Goal: Task Accomplishment & Management: Manage account settings

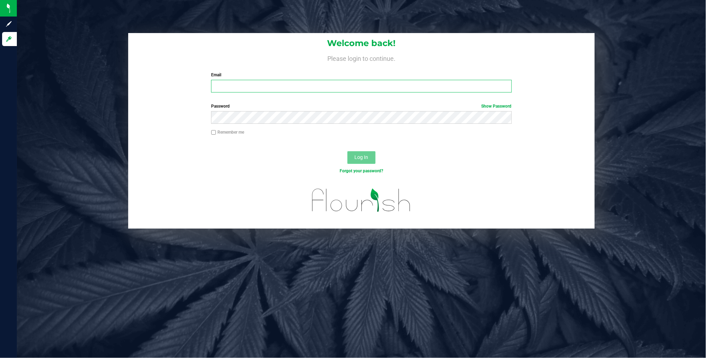
type input "[EMAIL_ADDRESS][DOMAIN_NAME]"
click at [366, 159] on span "Log In" at bounding box center [362, 157] width 14 height 6
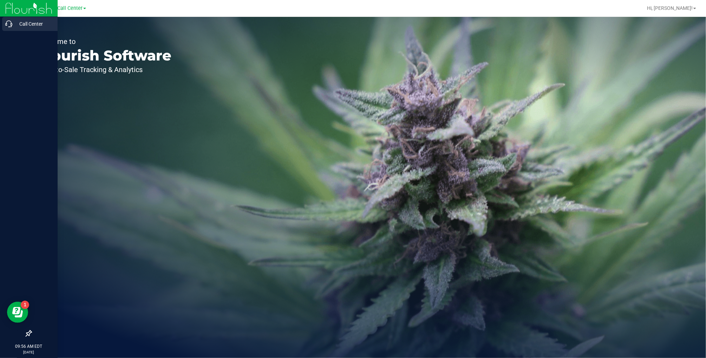
click at [13, 26] on p "Call Center" at bounding box center [33, 24] width 42 height 8
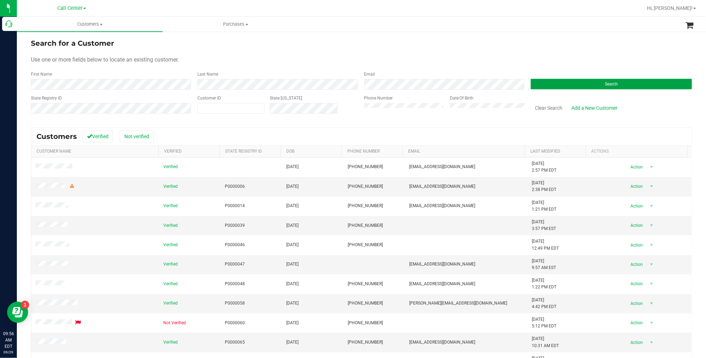
click at [581, 85] on button "Search" at bounding box center [611, 84] width 161 height 11
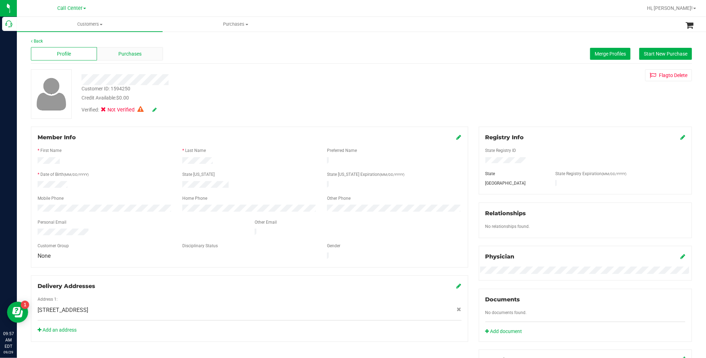
click at [135, 54] on span "Purchases" at bounding box center [129, 53] width 23 height 7
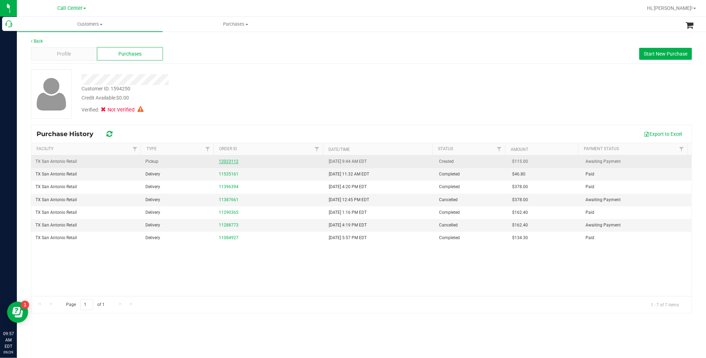
click at [223, 161] on link "12023112" at bounding box center [229, 161] width 20 height 5
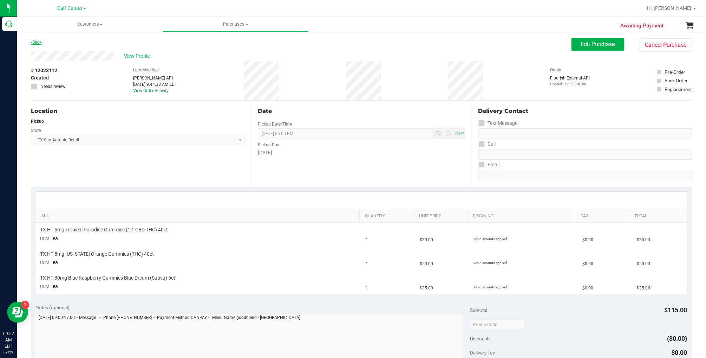
click at [33, 42] on link "Back" at bounding box center [36, 42] width 11 height 5
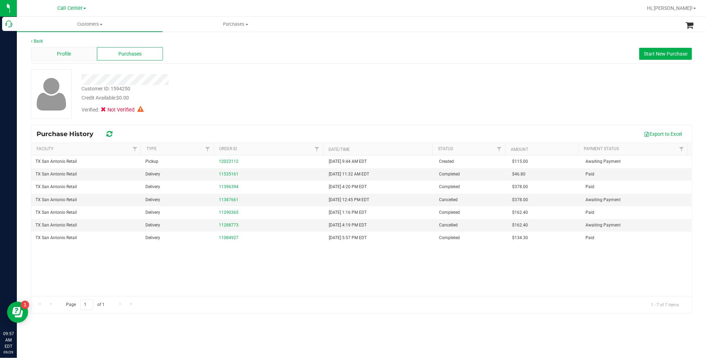
click at [80, 51] on div "Profile" at bounding box center [64, 53] width 66 height 13
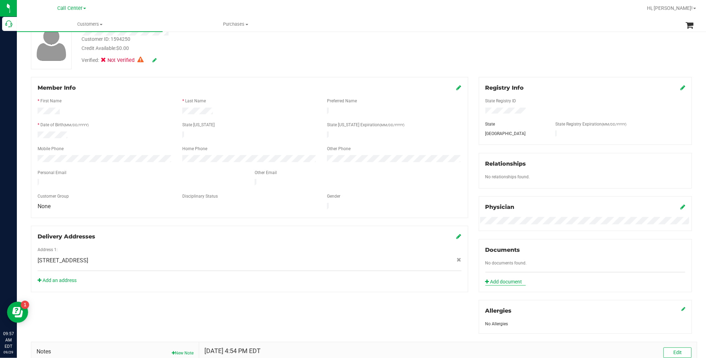
scroll to position [56, 0]
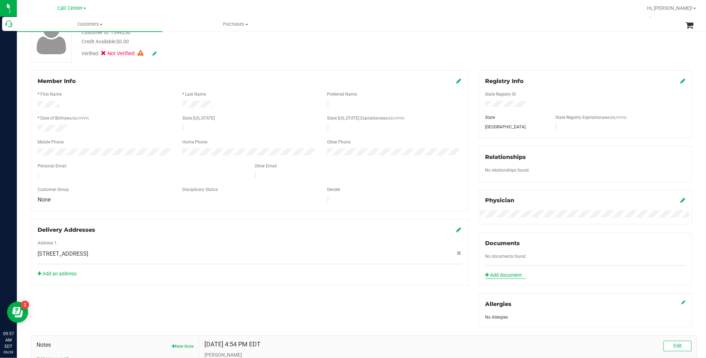
click at [508, 275] on link "Add document" at bounding box center [505, 274] width 40 height 7
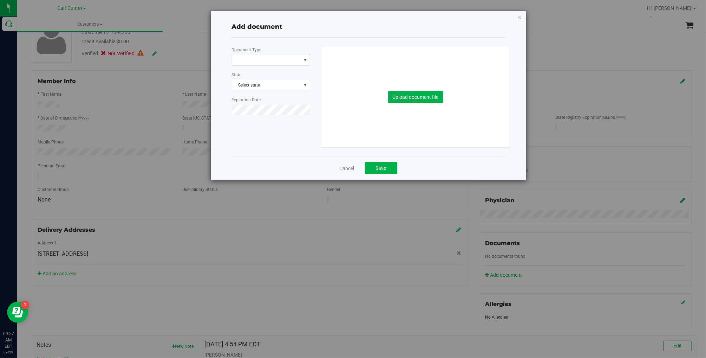
click at [290, 60] on span at bounding box center [266, 60] width 69 height 10
click at [256, 126] on li "Veteran Documentation" at bounding box center [271, 124] width 78 height 11
click at [255, 87] on span "Select state" at bounding box center [271, 85] width 78 height 10
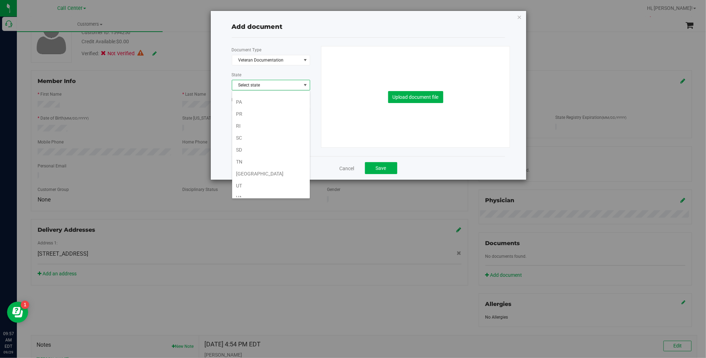
scroll to position [478, 0]
click at [248, 139] on li "[GEOGRAPHIC_DATA]" at bounding box center [271, 145] width 78 height 12
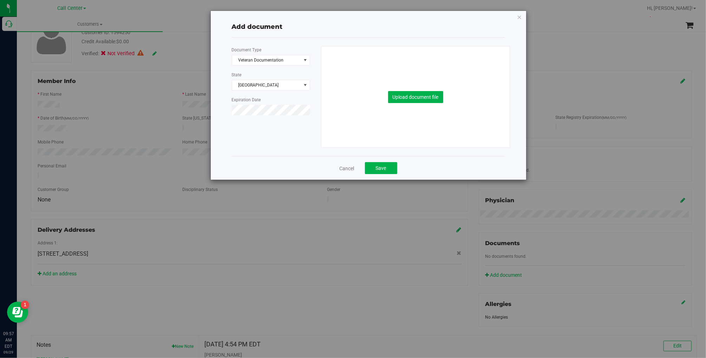
click at [306, 138] on div "Document Type Veteran Documentation 6 State [GEOGRAPHIC_DATA] Expiration Date U…" at bounding box center [369, 96] width 284 height 101
click at [393, 101] on button "Upload document file" at bounding box center [415, 97] width 55 height 12
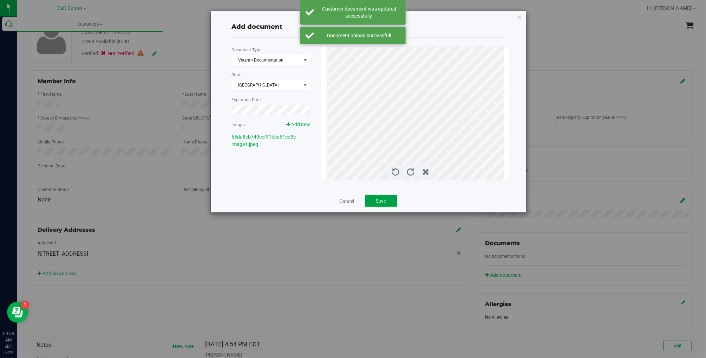
click at [382, 202] on span "Save" at bounding box center [381, 201] width 11 height 6
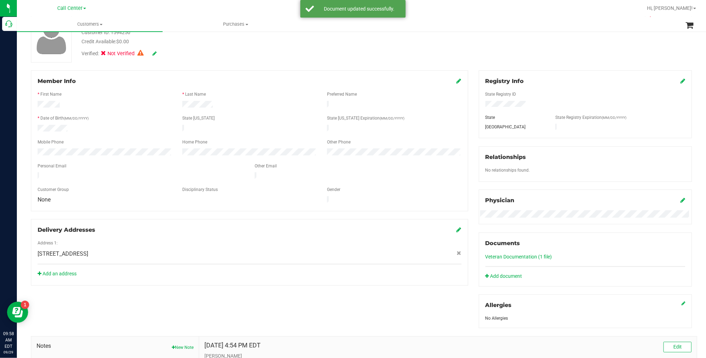
click at [458, 80] on icon at bounding box center [459, 81] width 5 height 6
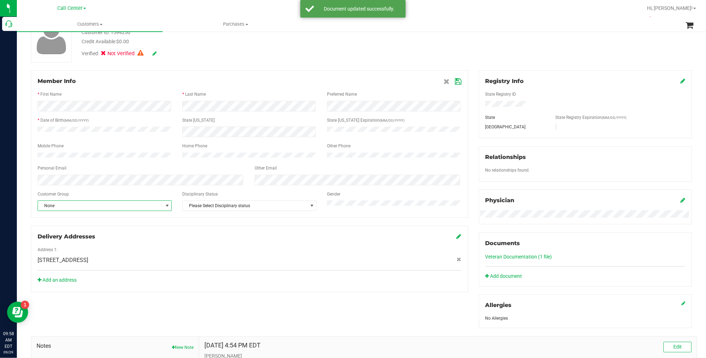
click at [68, 208] on span "None" at bounding box center [100, 206] width 125 height 10
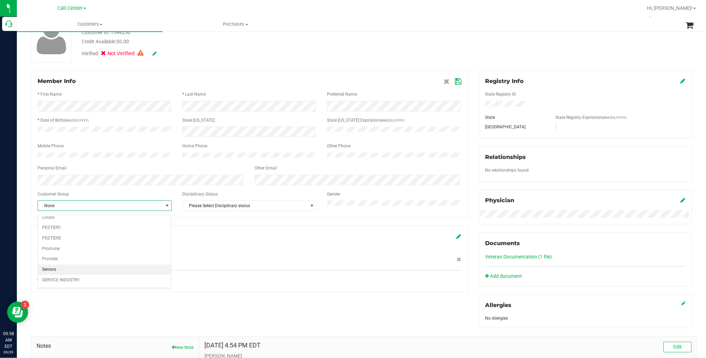
scroll to position [84, 0]
click at [62, 284] on li "Veteran" at bounding box center [104, 283] width 133 height 11
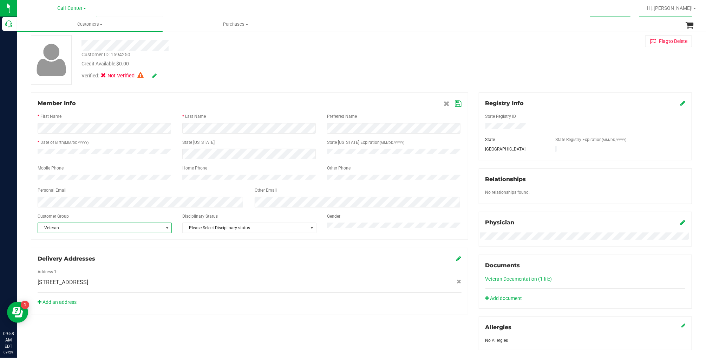
scroll to position [28, 0]
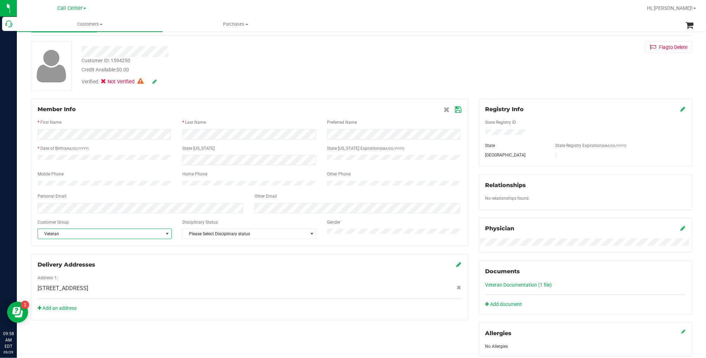
click at [456, 110] on icon at bounding box center [458, 110] width 6 height 6
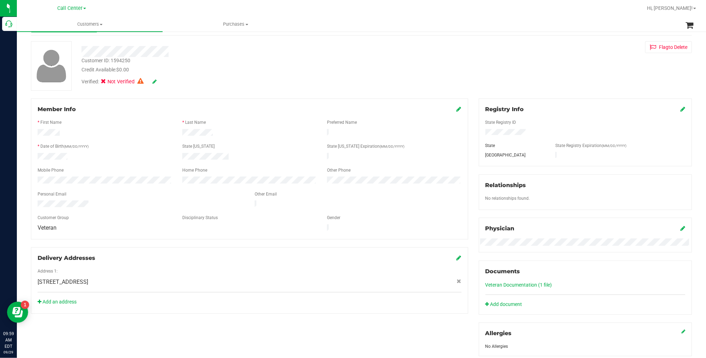
scroll to position [0, 0]
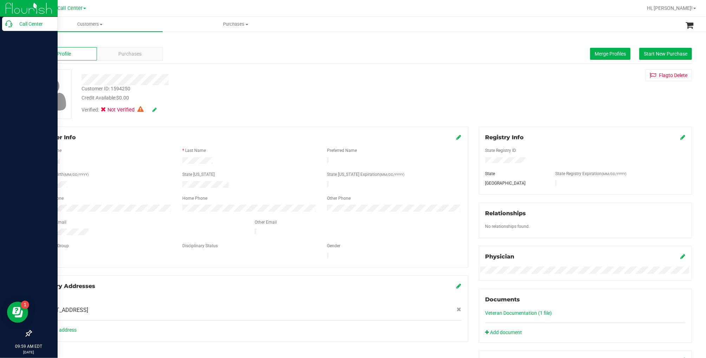
click at [12, 24] on p "Call Center" at bounding box center [33, 24] width 42 height 8
